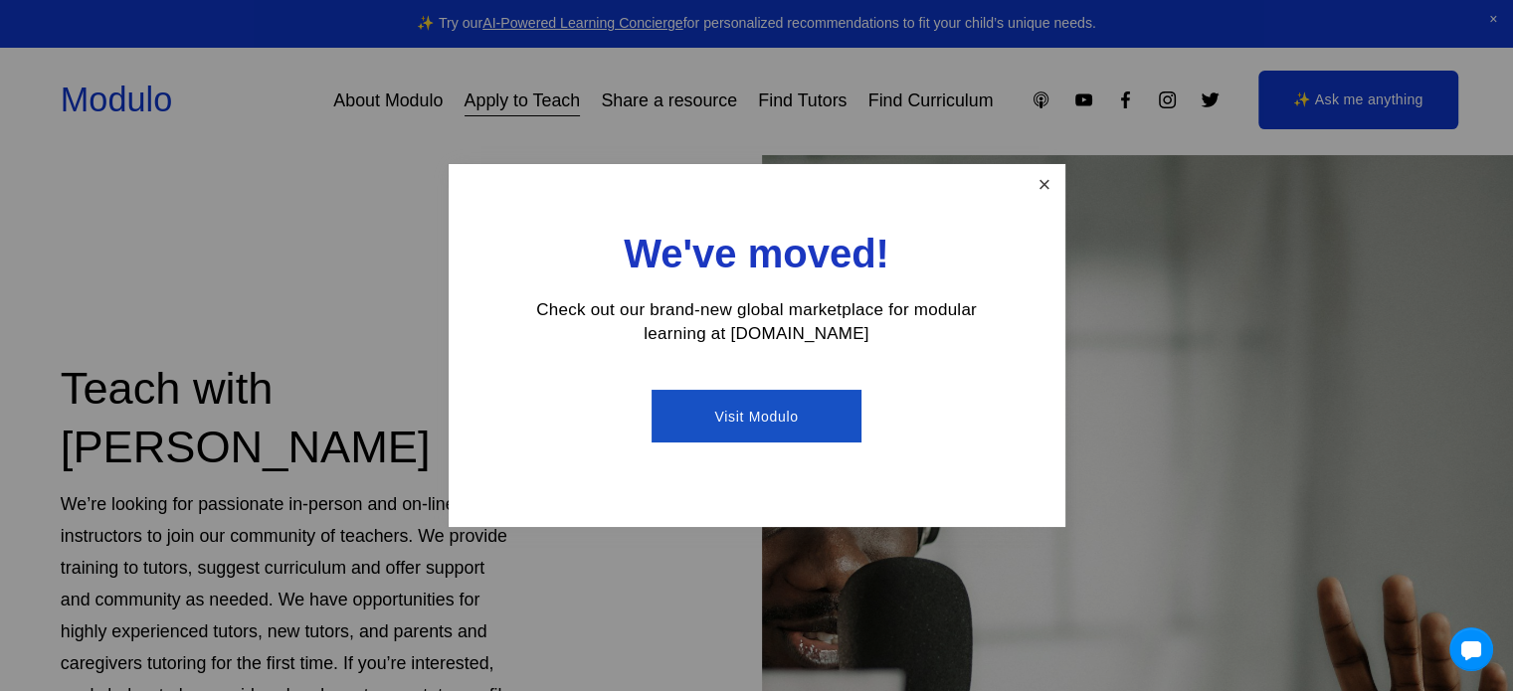
click at [1054, 176] on link "Close" at bounding box center [1044, 184] width 35 height 35
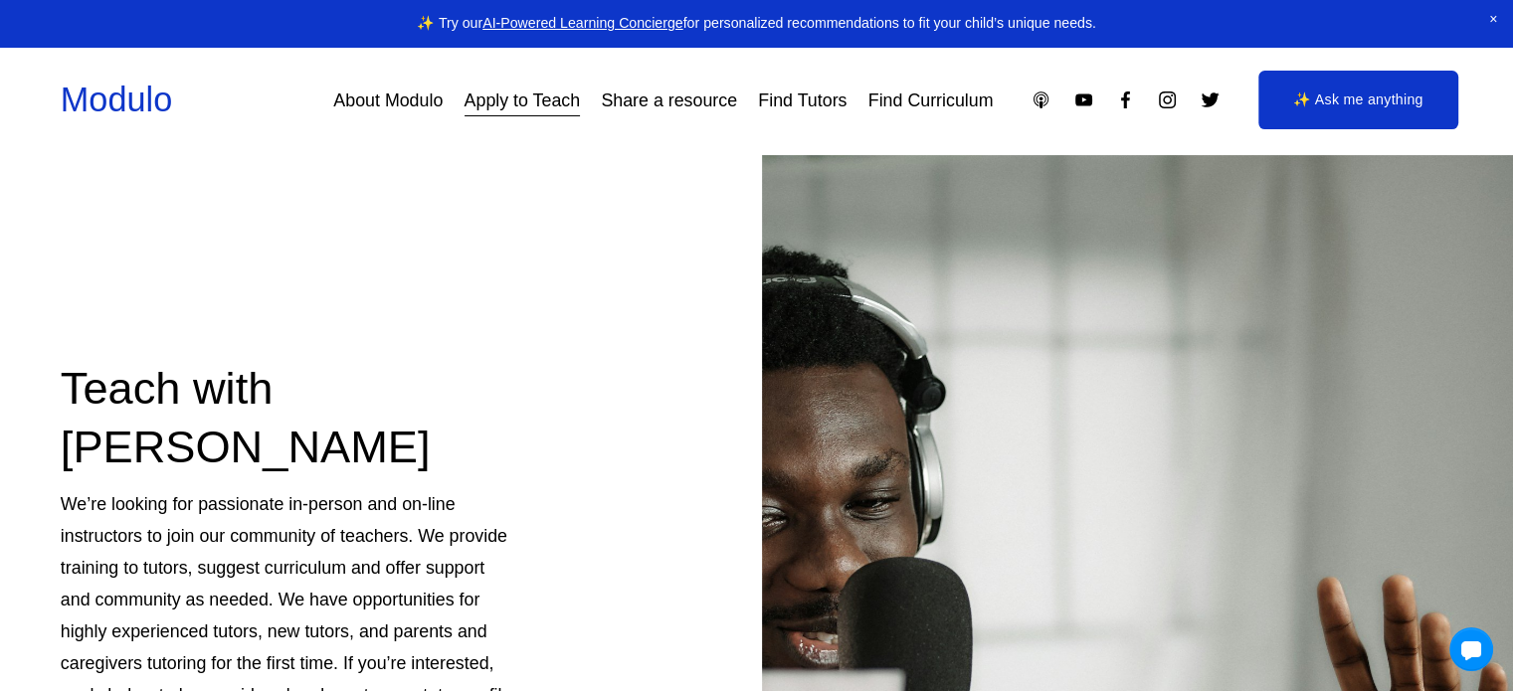
click at [514, 98] on link "Apply to Teach" at bounding box center [523, 101] width 116 height 36
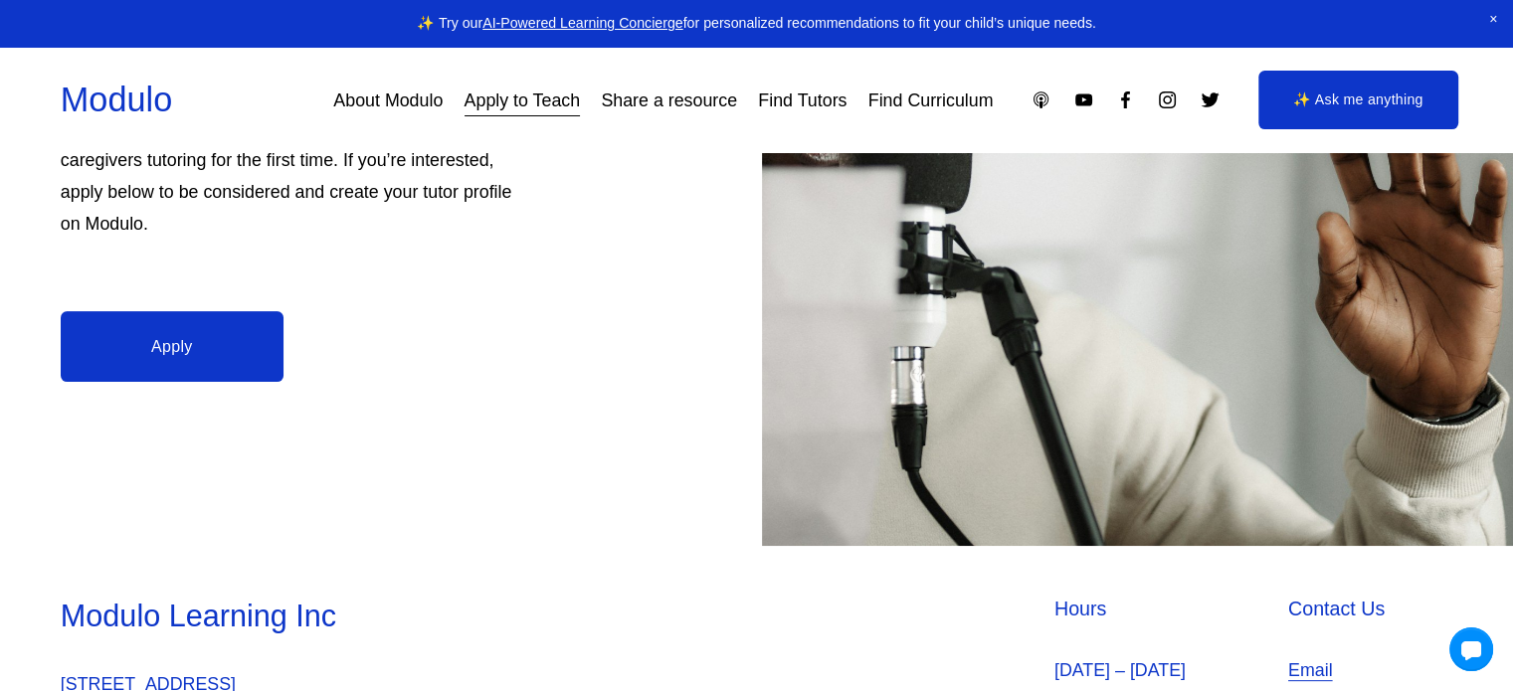
scroll to position [519, 0]
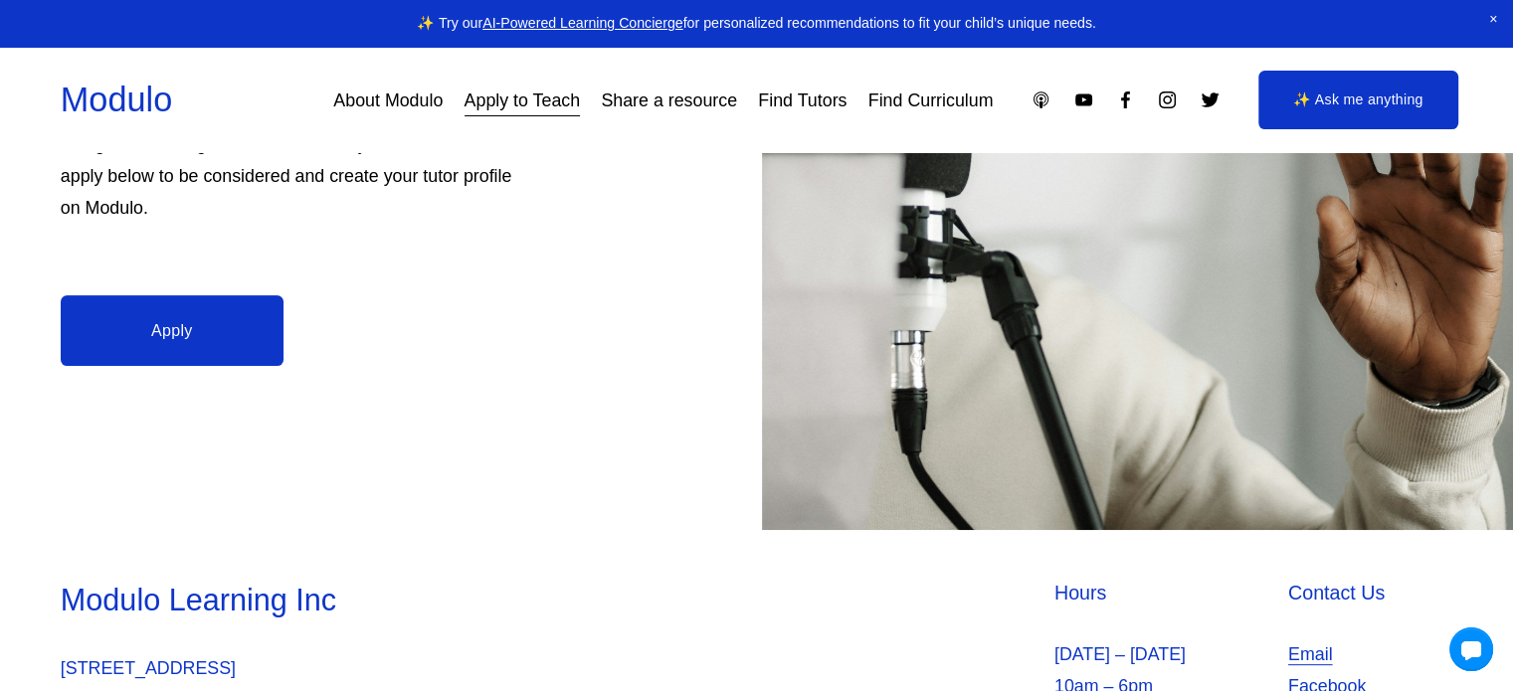
click at [203, 331] on link "Apply" at bounding box center [172, 330] width 223 height 71
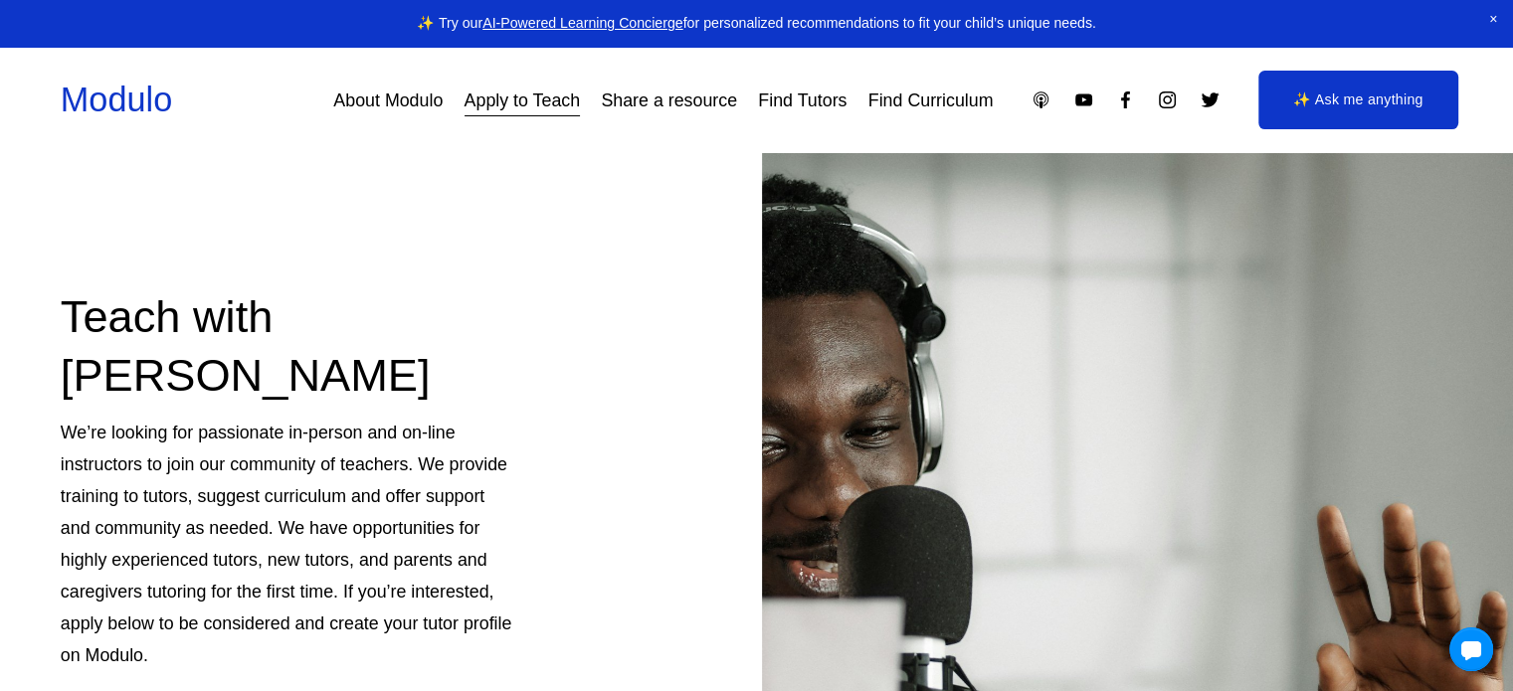
scroll to position [0, 0]
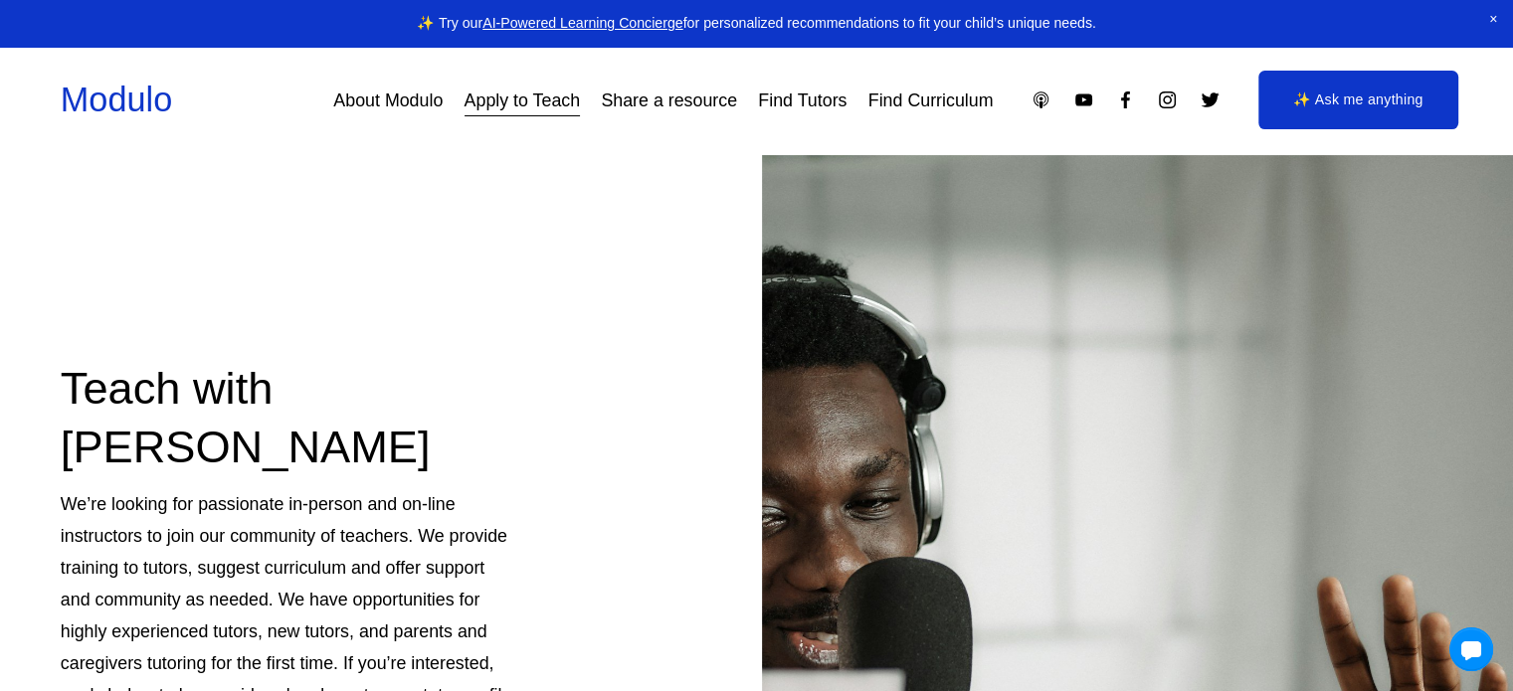
click at [792, 96] on link "Find Tutors" at bounding box center [802, 101] width 89 height 36
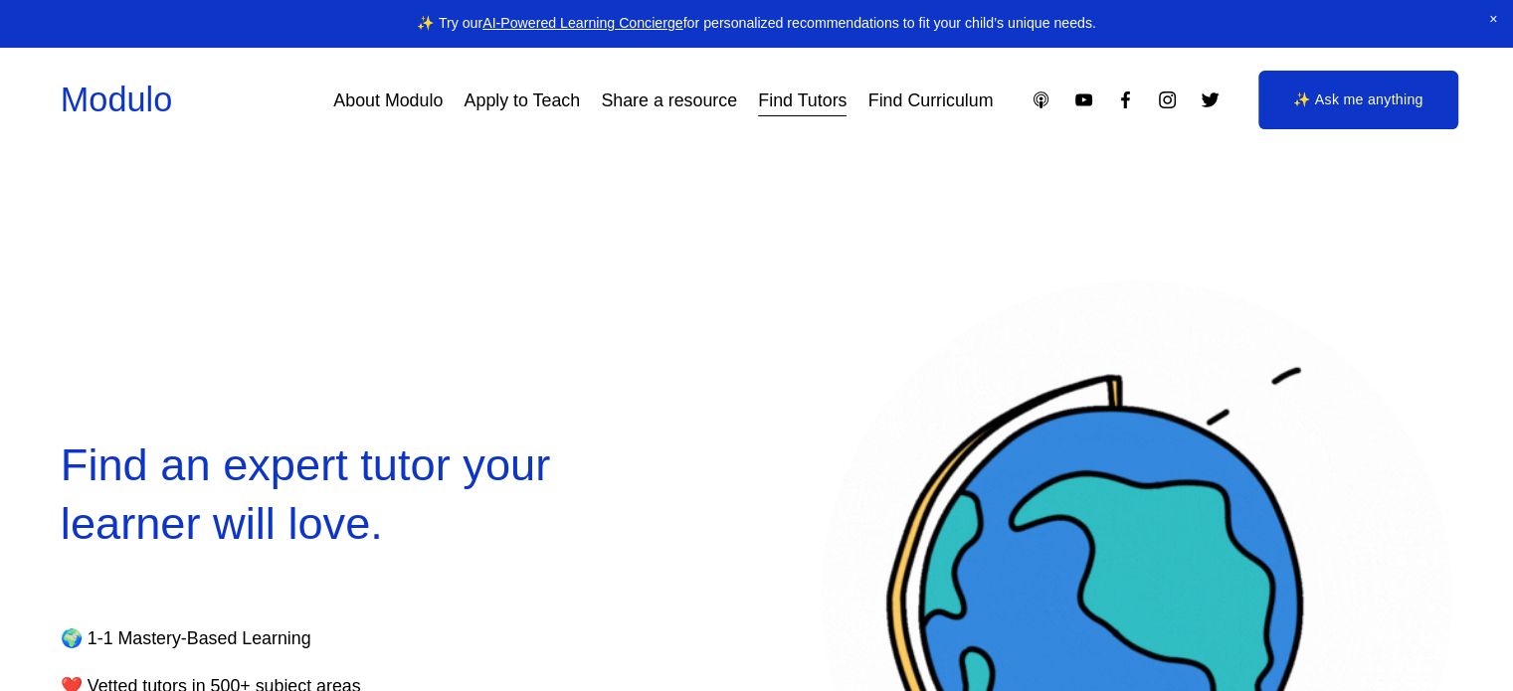
select select "**"
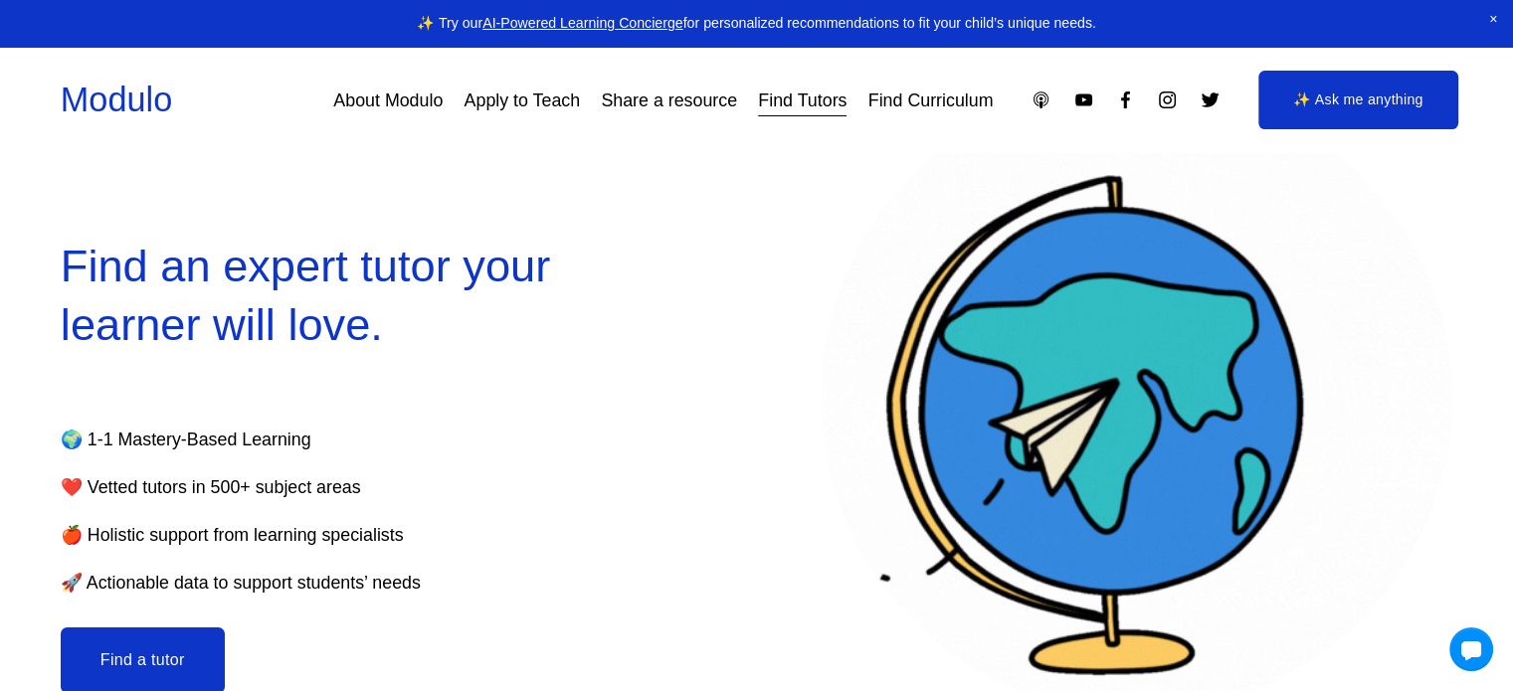
click at [171, 661] on button "Find a tutor" at bounding box center [143, 661] width 164 height 66
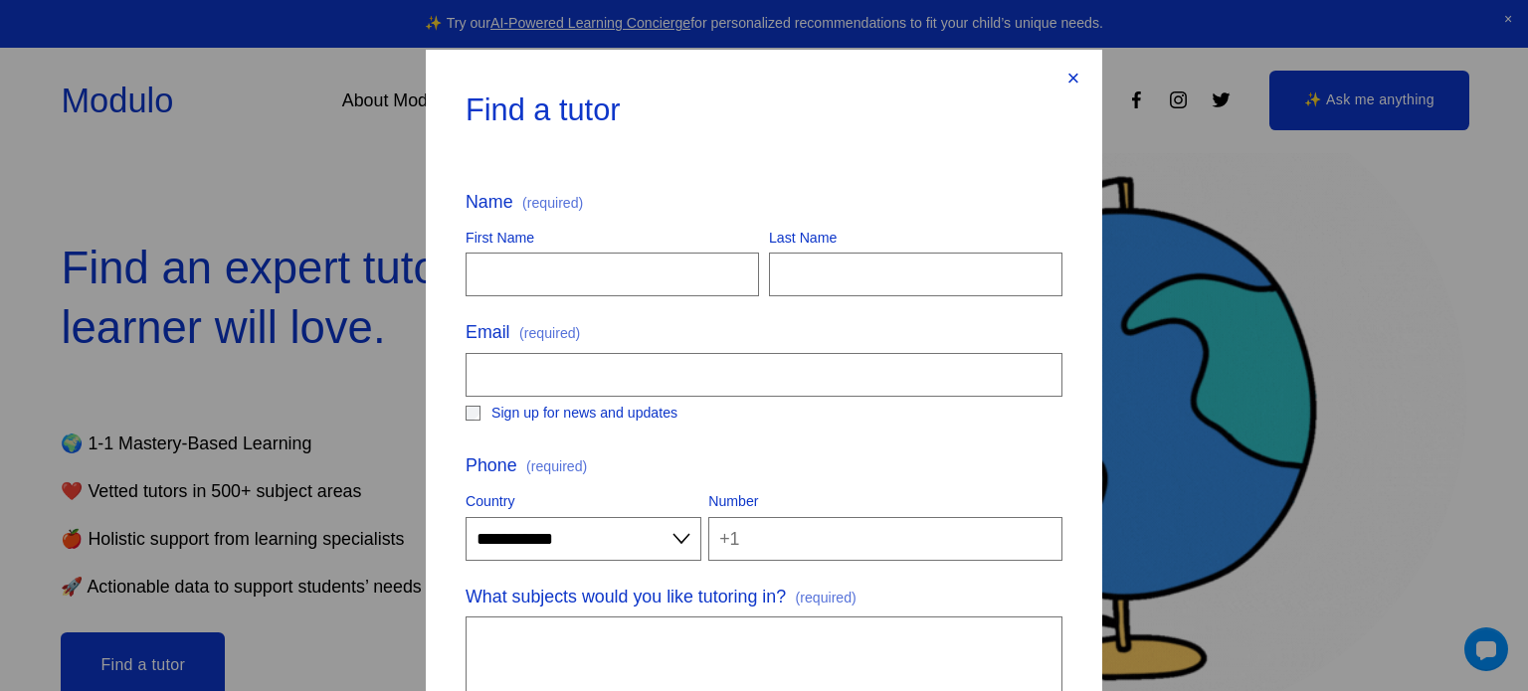
click at [1070, 73] on div "×" at bounding box center [1073, 79] width 22 height 22
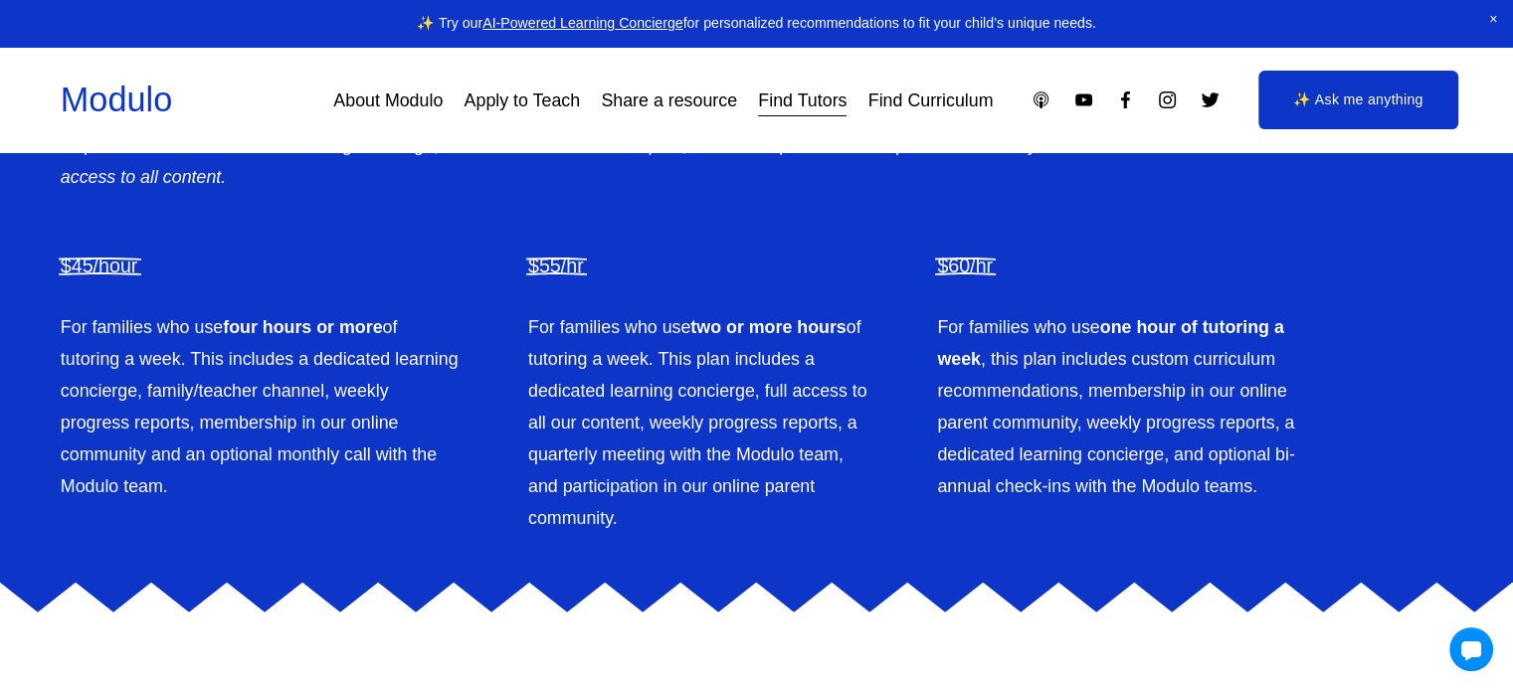
scroll to position [4278, 0]
